Goal: Information Seeking & Learning: Learn about a topic

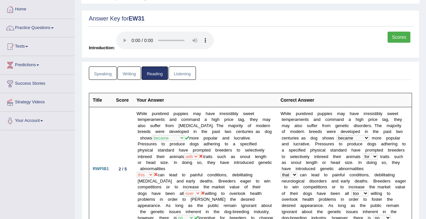
scroll to position [29, 0]
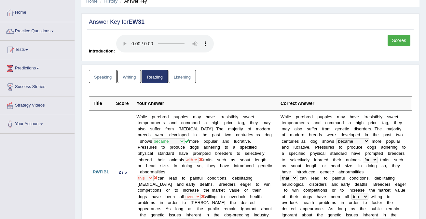
click at [120, 77] on link "Writing" at bounding box center [129, 76] width 23 height 13
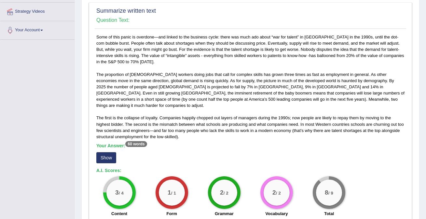
scroll to position [0, 0]
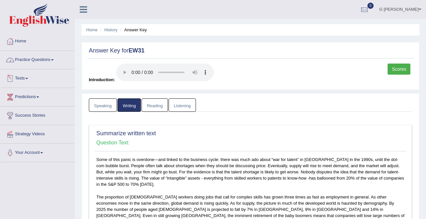
click at [35, 62] on link "Practice Questions" at bounding box center [37, 59] width 74 height 16
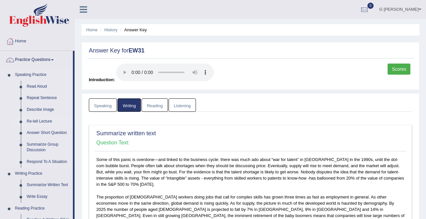
click at [49, 122] on link "Re-tell Lecture" at bounding box center [48, 122] width 49 height 12
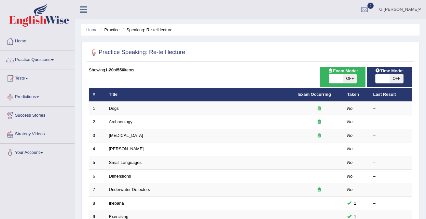
click at [39, 57] on link "Practice Questions" at bounding box center [37, 59] width 74 height 16
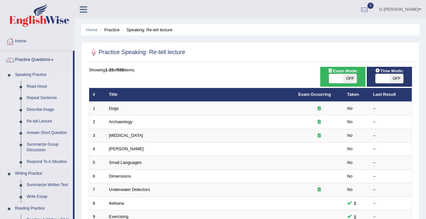
click at [52, 162] on link "Respond To A Situation" at bounding box center [48, 162] width 49 height 12
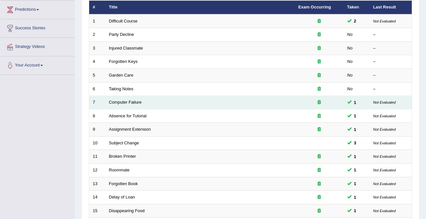
scroll to position [85, 0]
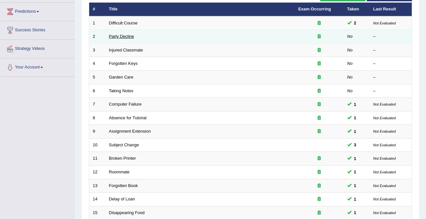
click at [117, 36] on link "Party Decline" at bounding box center [121, 36] width 25 height 5
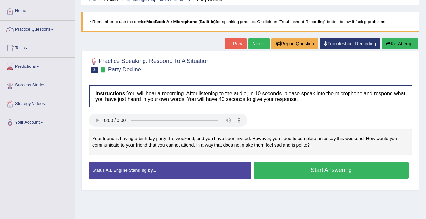
click at [276, 169] on button "Start Answering" at bounding box center [331, 170] width 155 height 17
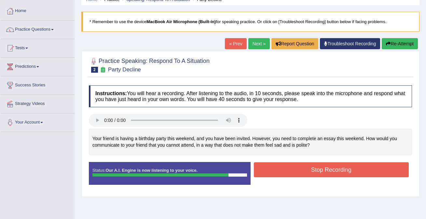
click at [281, 169] on button "Stop Recording" at bounding box center [331, 169] width 155 height 15
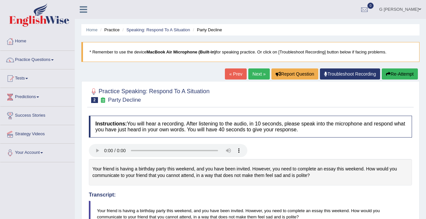
click at [397, 72] on button "Re-Attempt" at bounding box center [400, 73] width 36 height 11
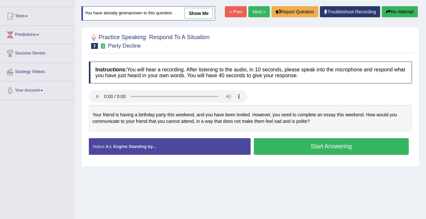
scroll to position [62, 0]
click at [308, 148] on button "Start Answering" at bounding box center [331, 146] width 155 height 17
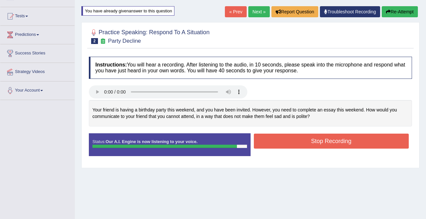
click at [273, 133] on button "Stop Recording" at bounding box center [331, 140] width 155 height 15
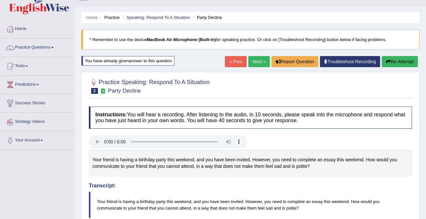
scroll to position [0, 0]
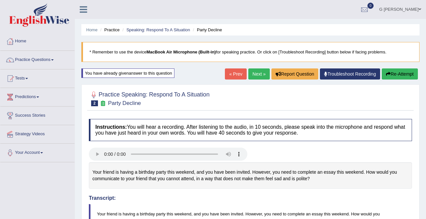
click at [255, 80] on div "« Prev Next » Report Question Troubleshoot Recording Re-Attempt" at bounding box center [322, 74] width 195 height 13
click at [255, 76] on link "Next »" at bounding box center [258, 73] width 21 height 11
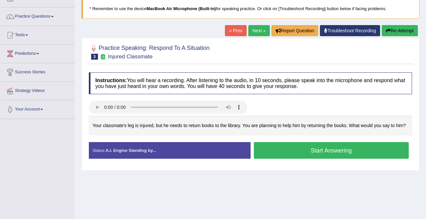
scroll to position [44, 0]
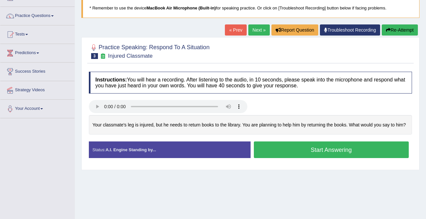
click at [292, 154] on button "Start Answering" at bounding box center [331, 149] width 155 height 17
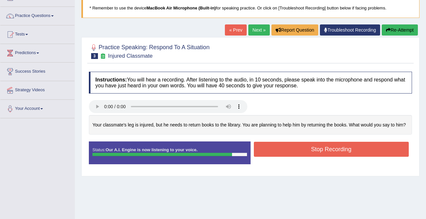
click at [289, 157] on button "Stop Recording" at bounding box center [331, 149] width 155 height 15
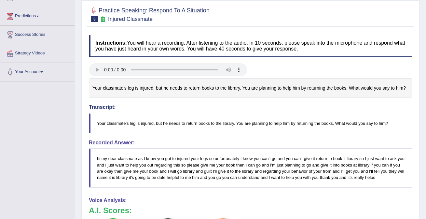
scroll to position [0, 0]
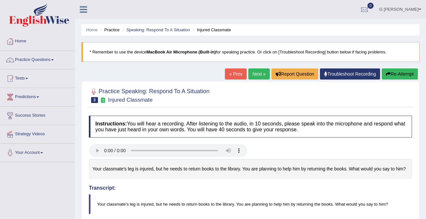
click at [255, 75] on link "Next »" at bounding box center [258, 73] width 21 height 11
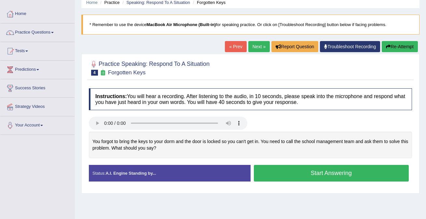
scroll to position [31, 0]
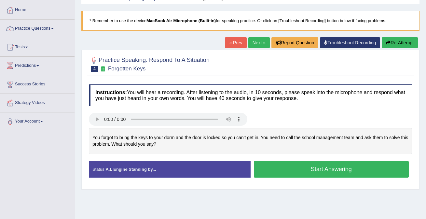
click at [288, 171] on button "Start Answering" at bounding box center [331, 169] width 155 height 17
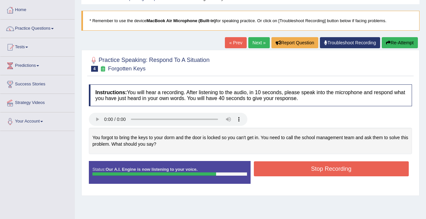
click at [283, 167] on button "Stop Recording" at bounding box center [331, 168] width 155 height 15
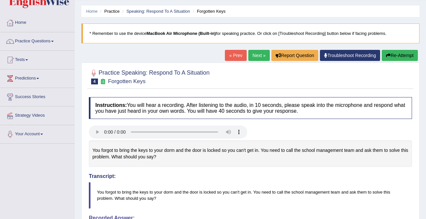
scroll to position [0, 0]
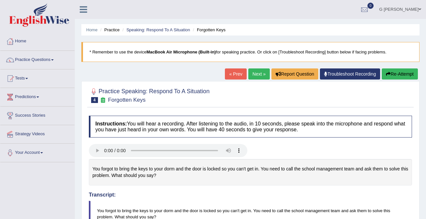
click at [254, 72] on link "Next »" at bounding box center [258, 73] width 21 height 11
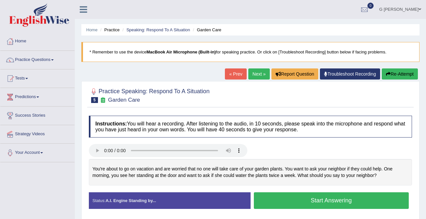
click at [296, 200] on button "Start Answering" at bounding box center [331, 200] width 155 height 17
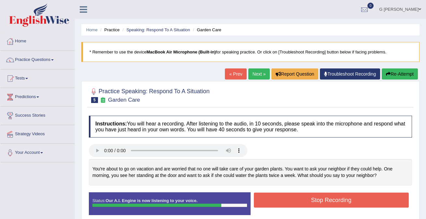
click at [267, 202] on button "Stop Recording" at bounding box center [331, 199] width 155 height 15
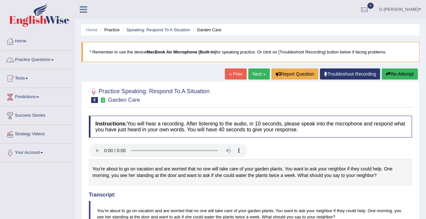
click at [58, 61] on link "Practice Questions" at bounding box center [37, 59] width 74 height 16
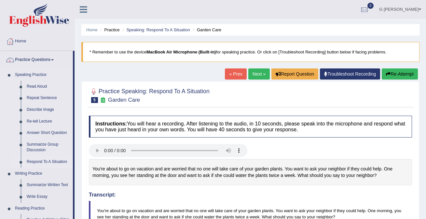
click at [52, 161] on link "Respond To A Situation" at bounding box center [48, 162] width 49 height 12
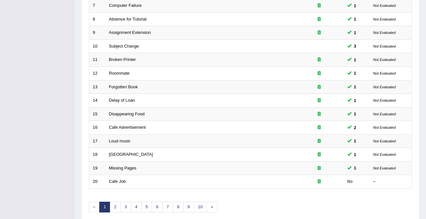
scroll to position [212, 0]
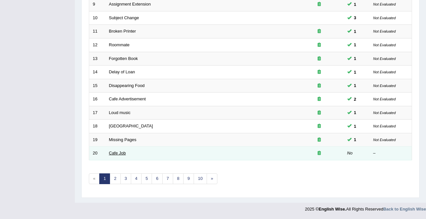
click at [116, 154] on link "Cafe Job" at bounding box center [117, 152] width 17 height 5
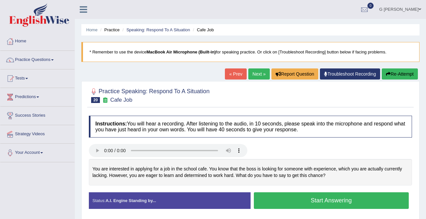
click at [278, 200] on button "Start Answering" at bounding box center [331, 200] width 155 height 17
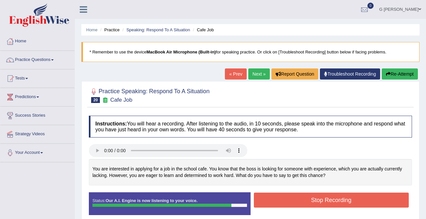
click at [300, 201] on button "Stop Recording" at bounding box center [331, 199] width 155 height 15
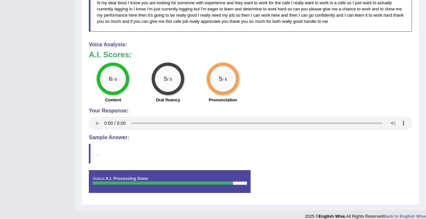
scroll to position [257, 0]
